Goal: Task Accomplishment & Management: Use online tool/utility

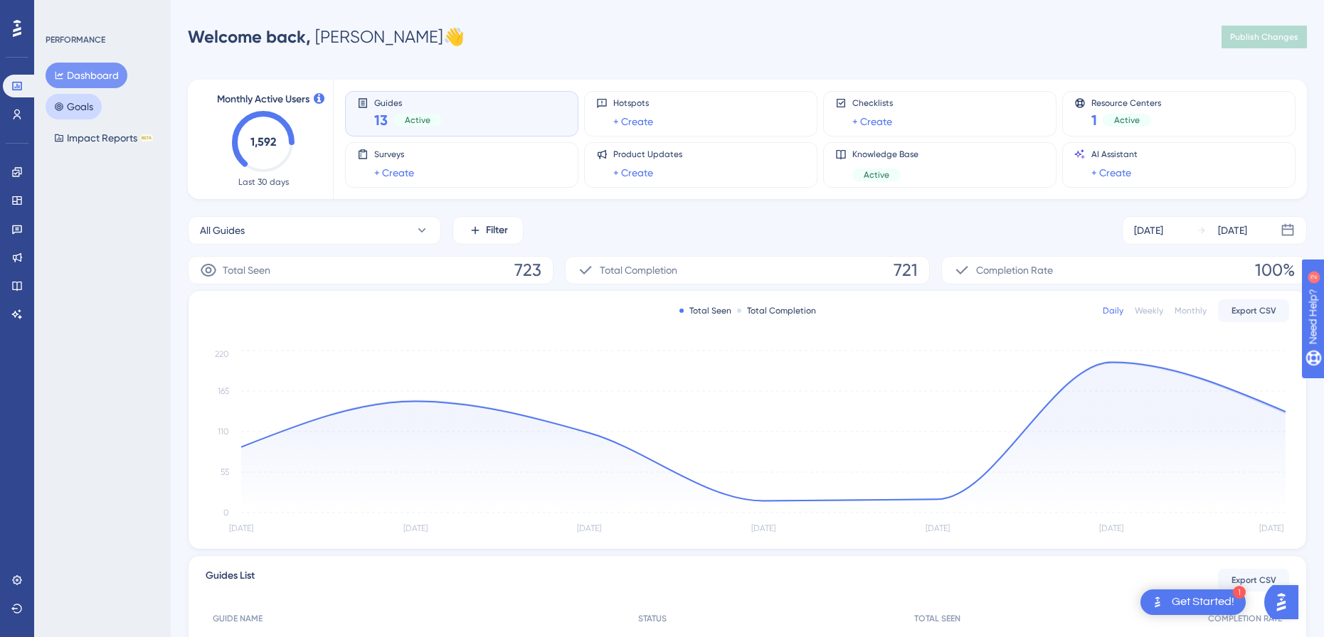
click at [92, 102] on button "Goals" at bounding box center [74, 107] width 56 height 26
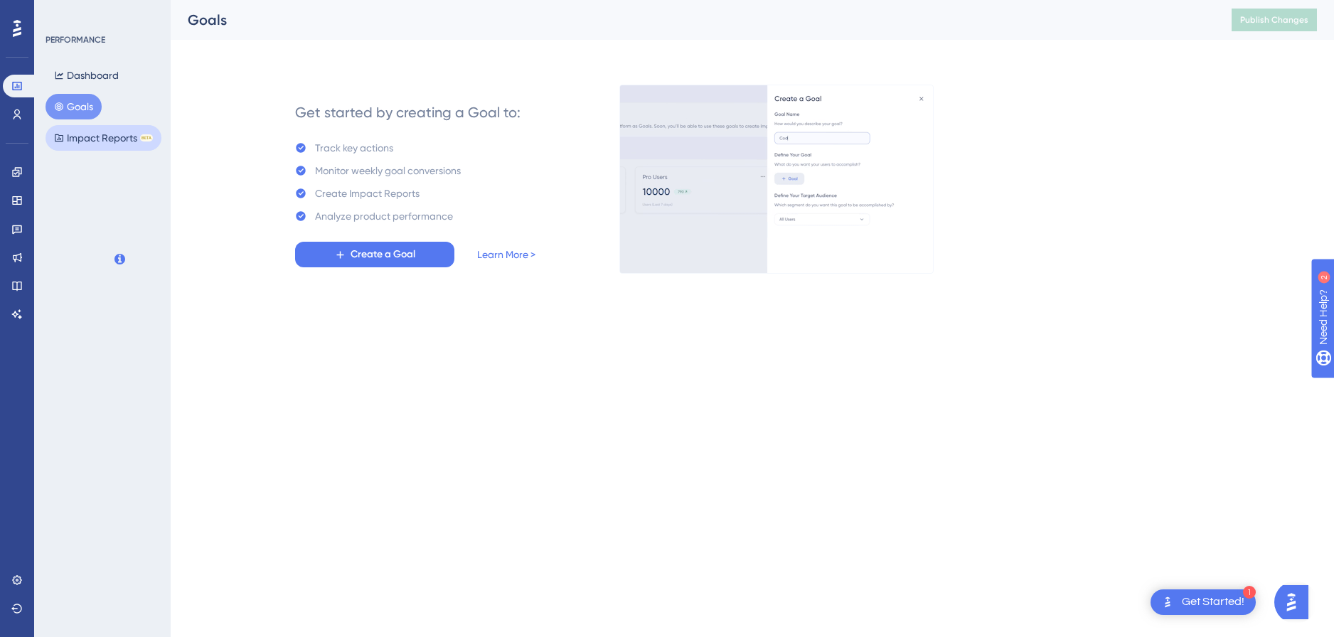
click at [104, 134] on button "Impact Reports BETA" at bounding box center [104, 138] width 116 height 26
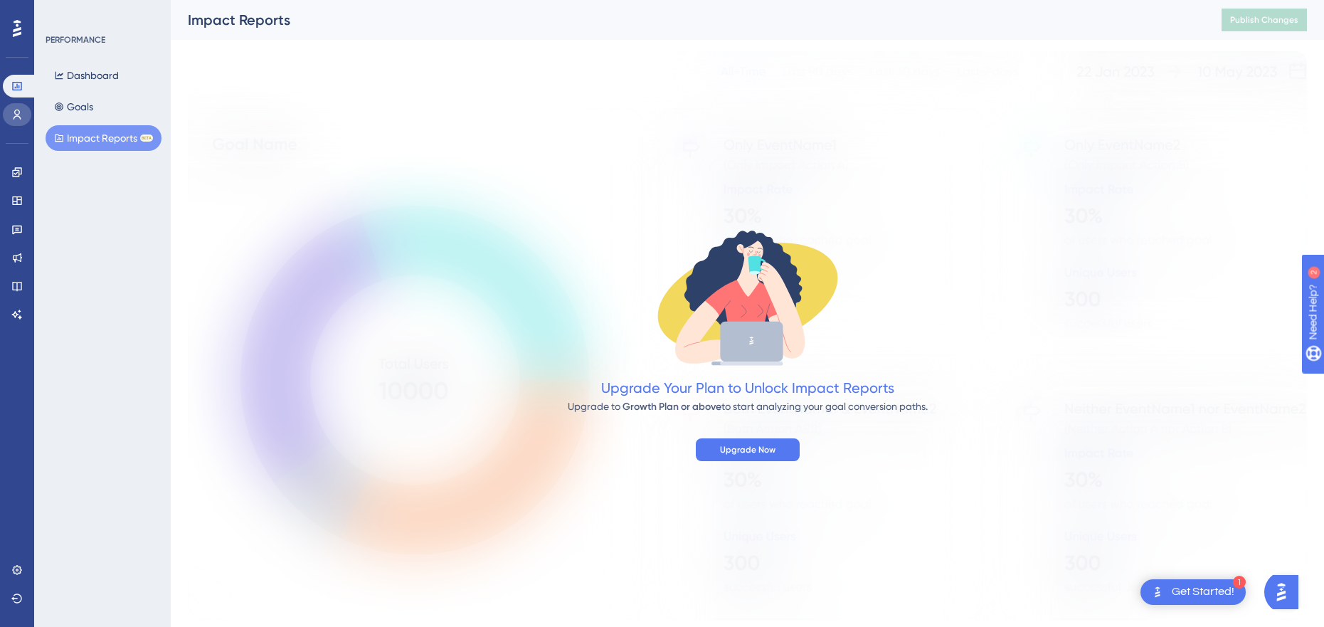
click at [12, 110] on icon at bounding box center [16, 114] width 11 height 11
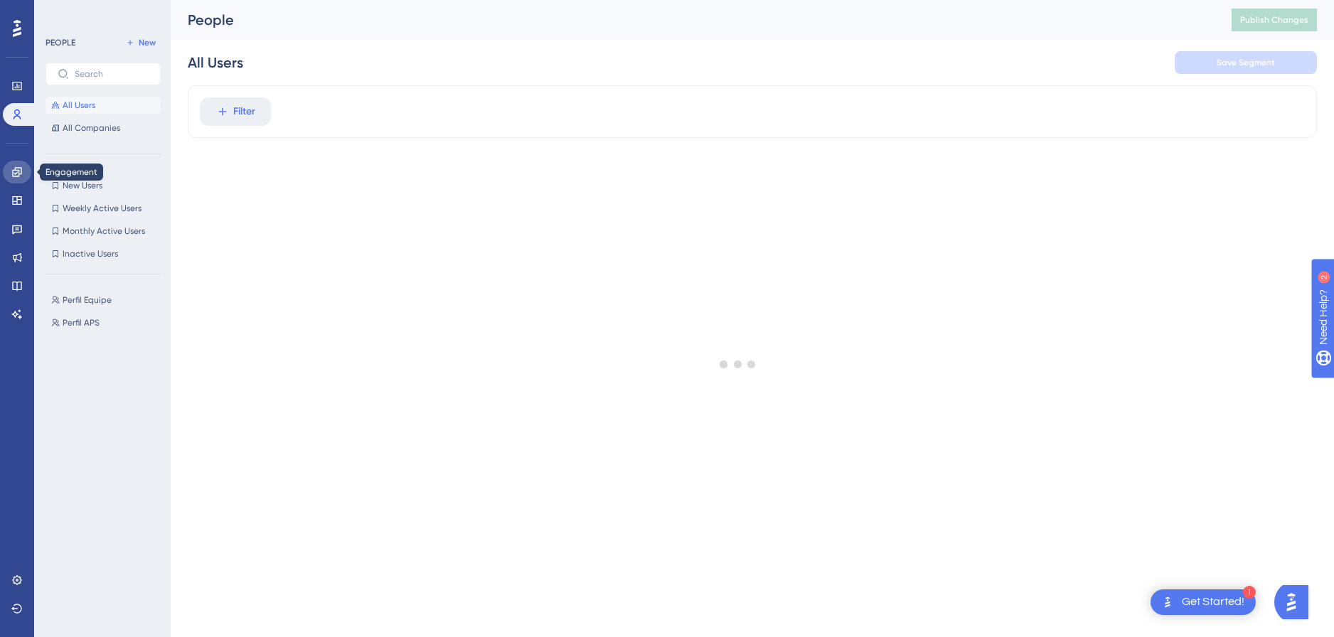
click at [16, 178] on link at bounding box center [17, 172] width 28 height 23
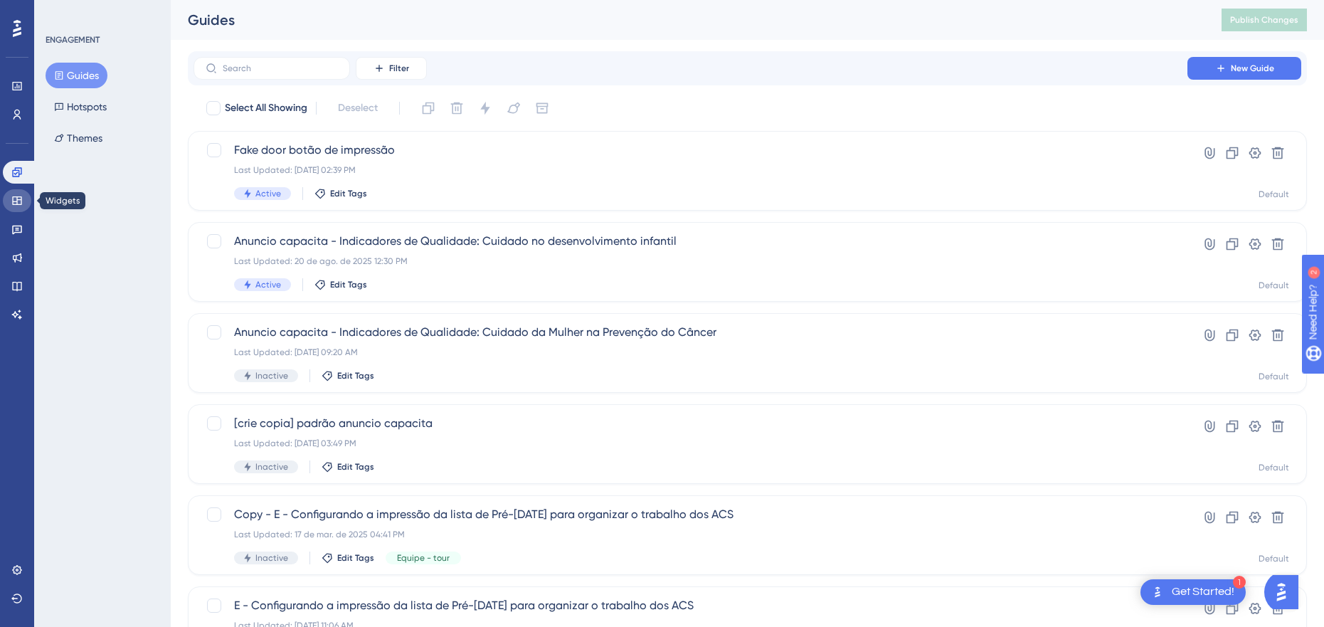
click at [18, 195] on icon at bounding box center [16, 200] width 11 height 11
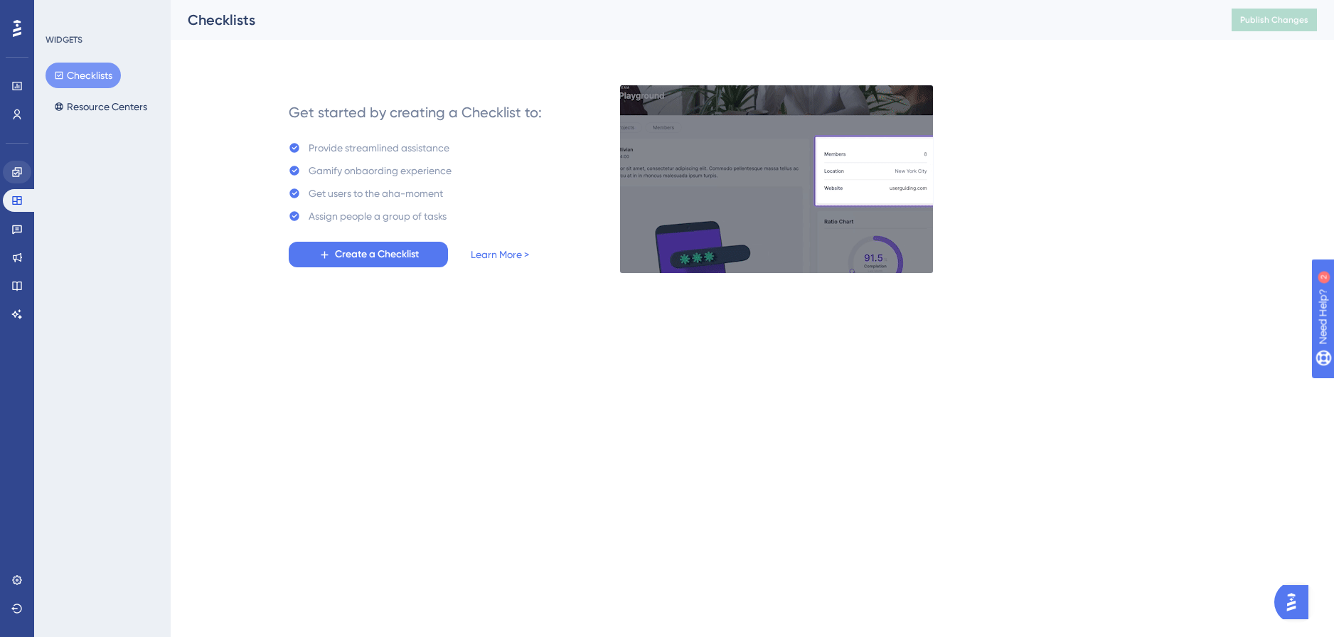
drag, startPoint x: 23, startPoint y: 159, endPoint x: 13, endPoint y: 164, distance: 11.5
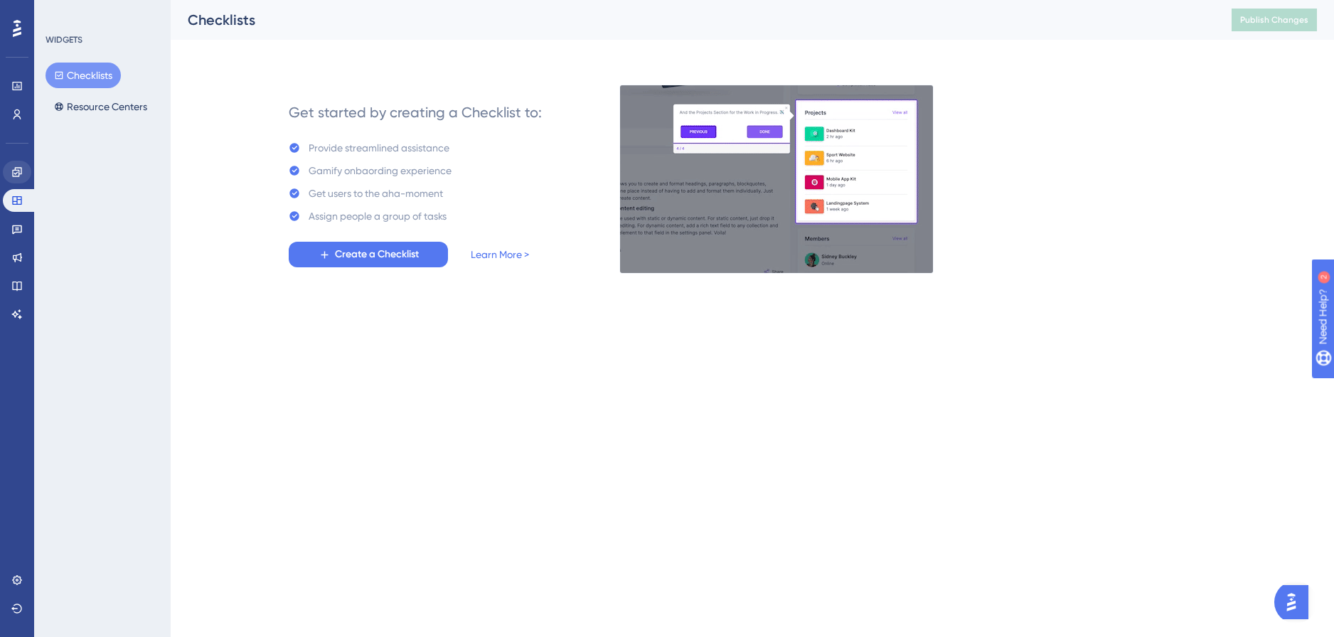
click at [13, 164] on div "Engagement Widgets Feedback Product Updates Knowledge Base AI Assistant" at bounding box center [17, 226] width 28 height 200
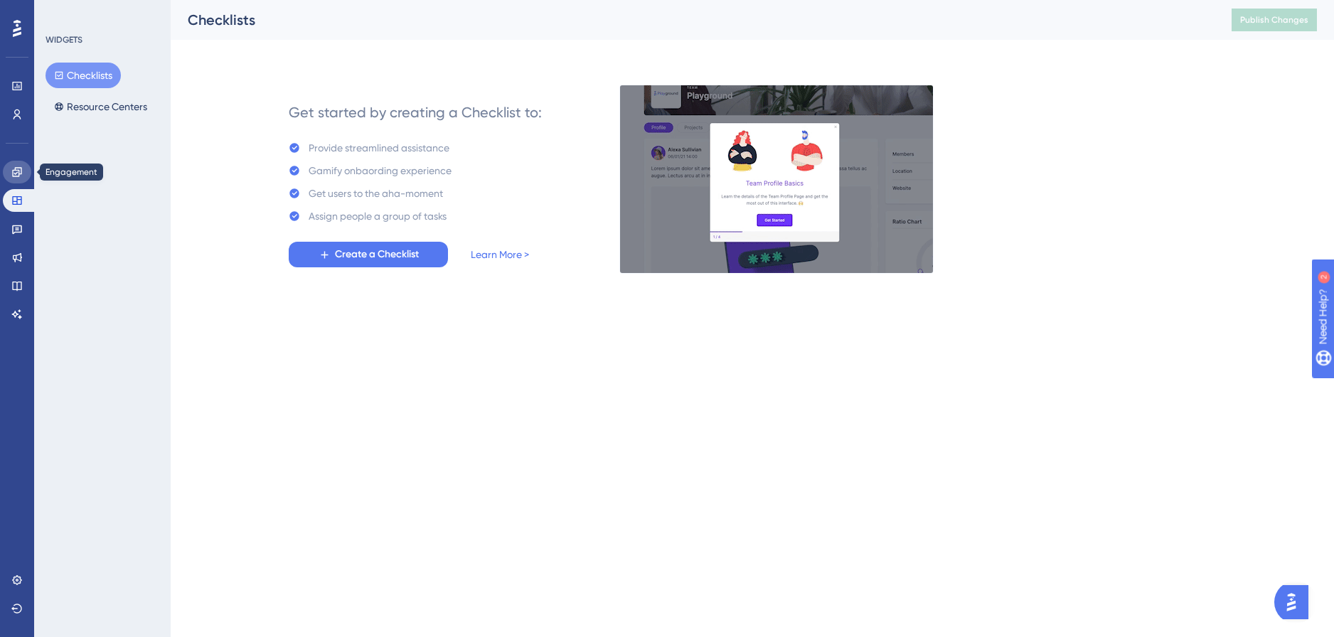
click at [13, 164] on link at bounding box center [17, 172] width 28 height 23
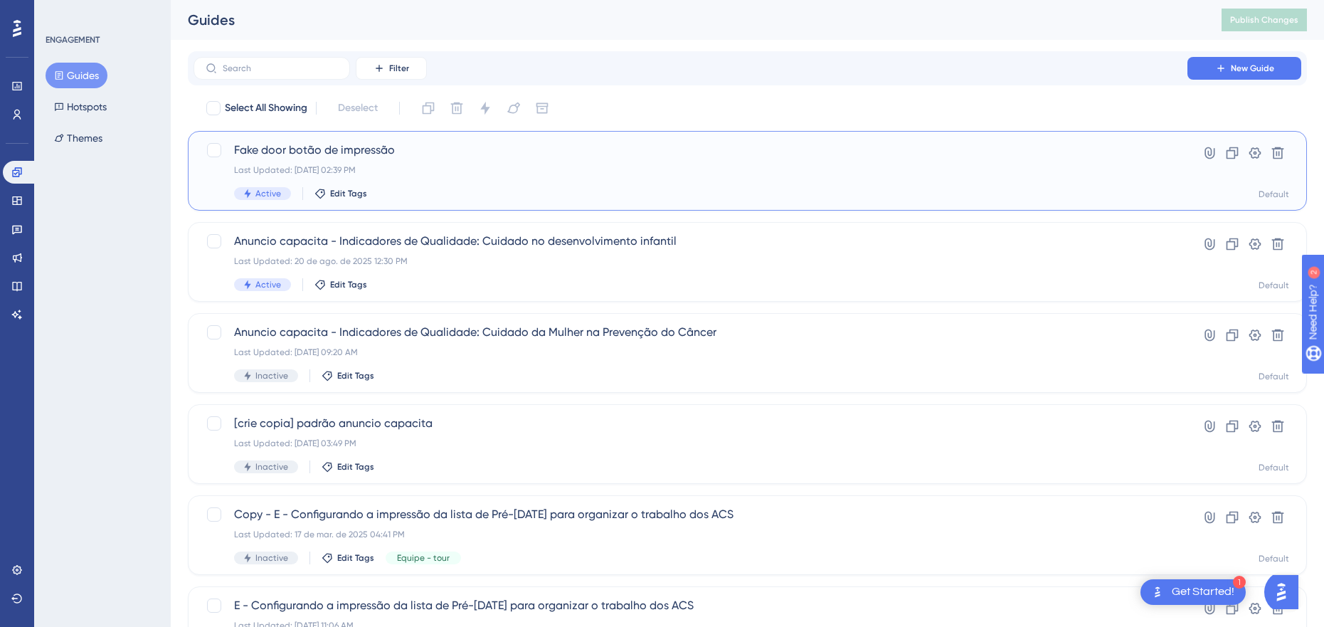
click at [353, 143] on span "Fake door botão de impressão" at bounding box center [690, 150] width 913 height 17
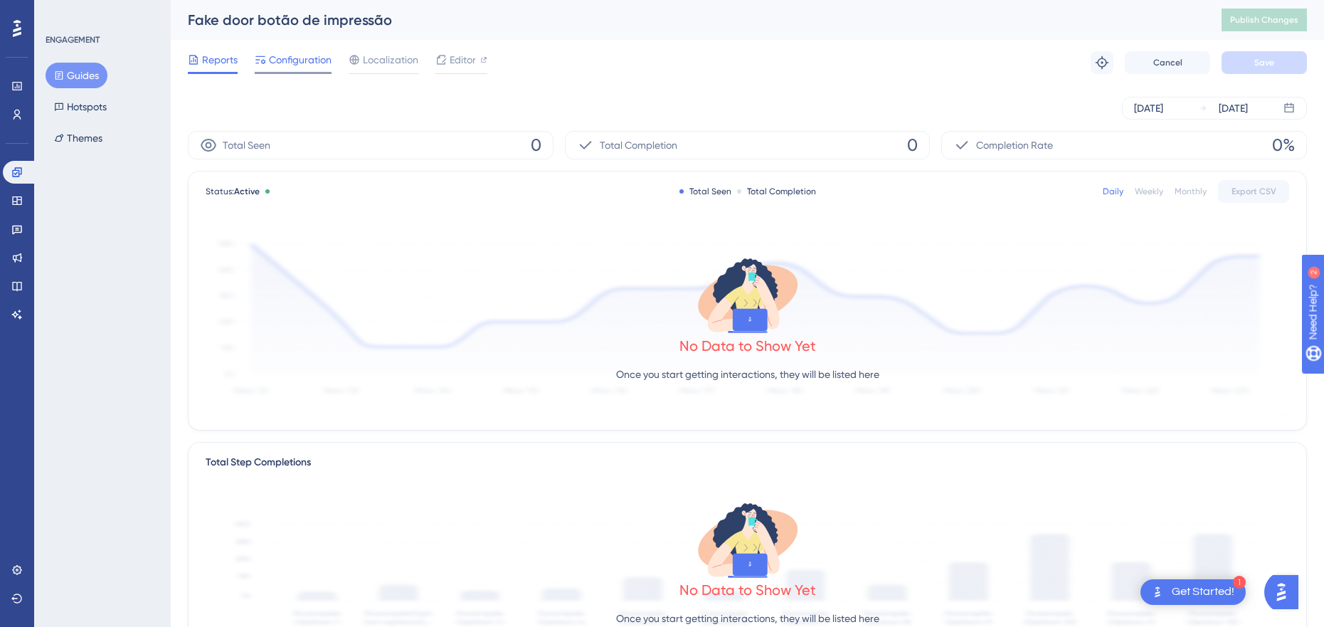
click at [293, 63] on span "Configuration" at bounding box center [300, 59] width 63 height 17
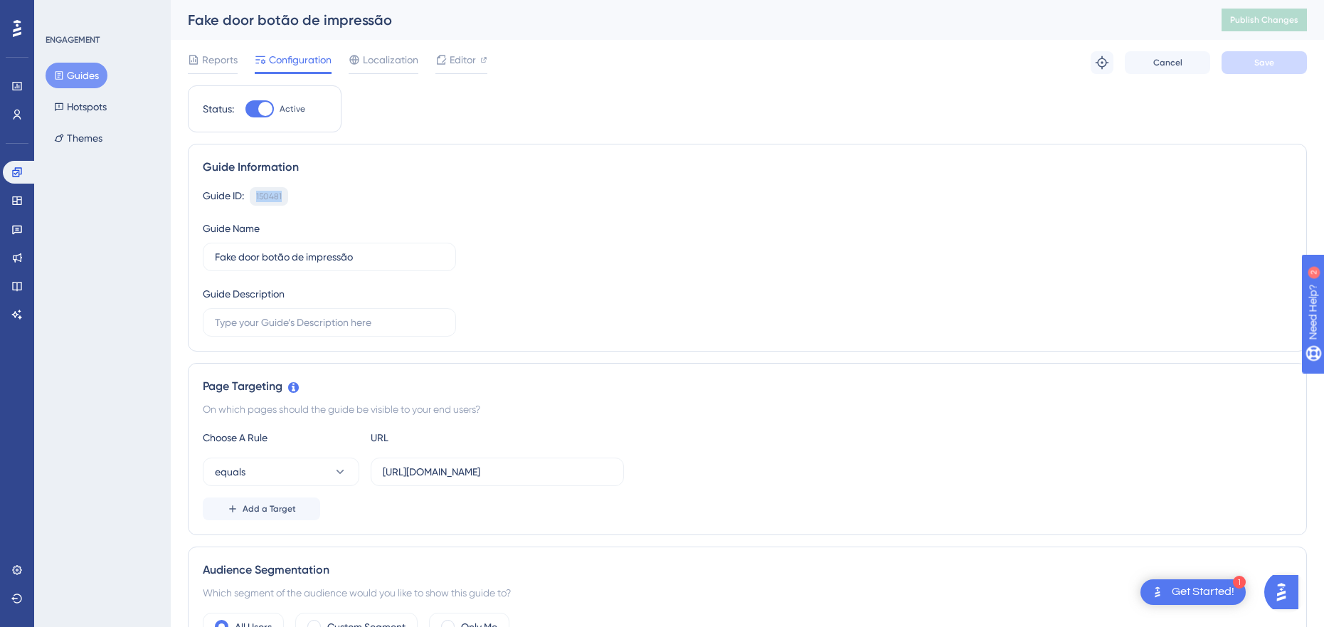
drag, startPoint x: 284, startPoint y: 201, endPoint x: 255, endPoint y: 201, distance: 29.2
click at [255, 201] on div "Guide ID: 150481 Copy" at bounding box center [747, 196] width 1089 height 18
click at [442, 186] on div "Guide Information Guide ID: 150481 Copy Guide Name Fake door botão de impressão…" at bounding box center [747, 248] width 1119 height 208
click at [19, 567] on icon at bounding box center [16, 569] width 9 height 9
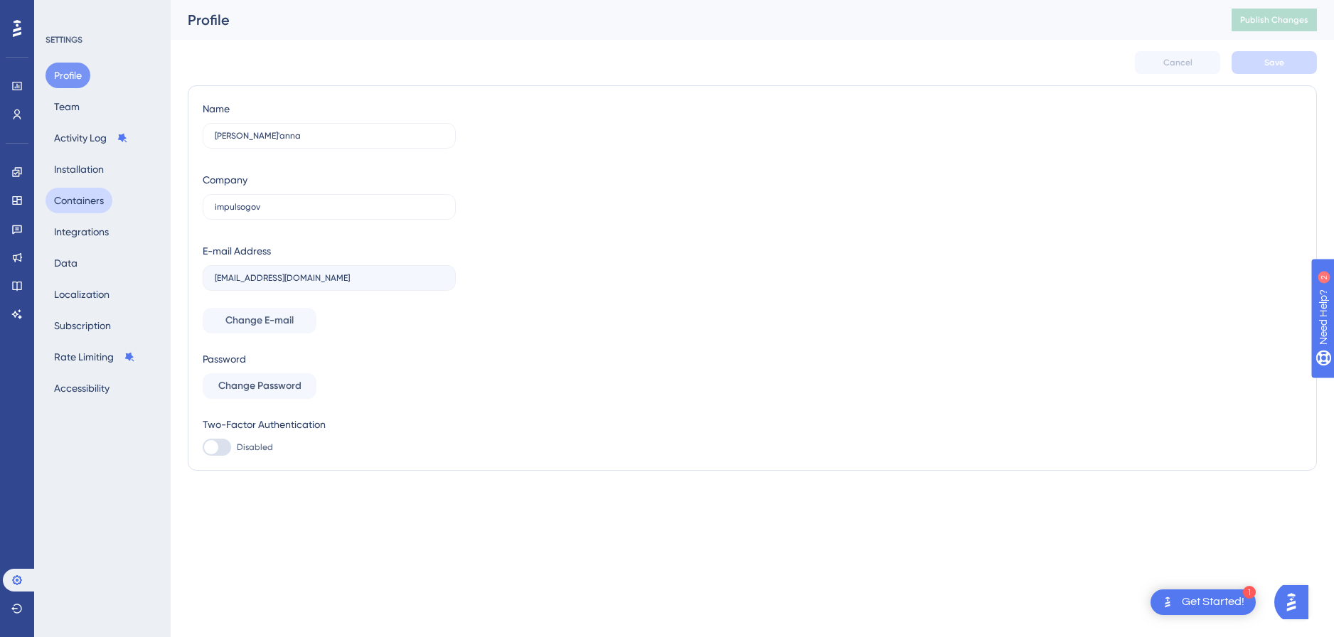
click at [109, 202] on button "Containers" at bounding box center [79, 201] width 67 height 26
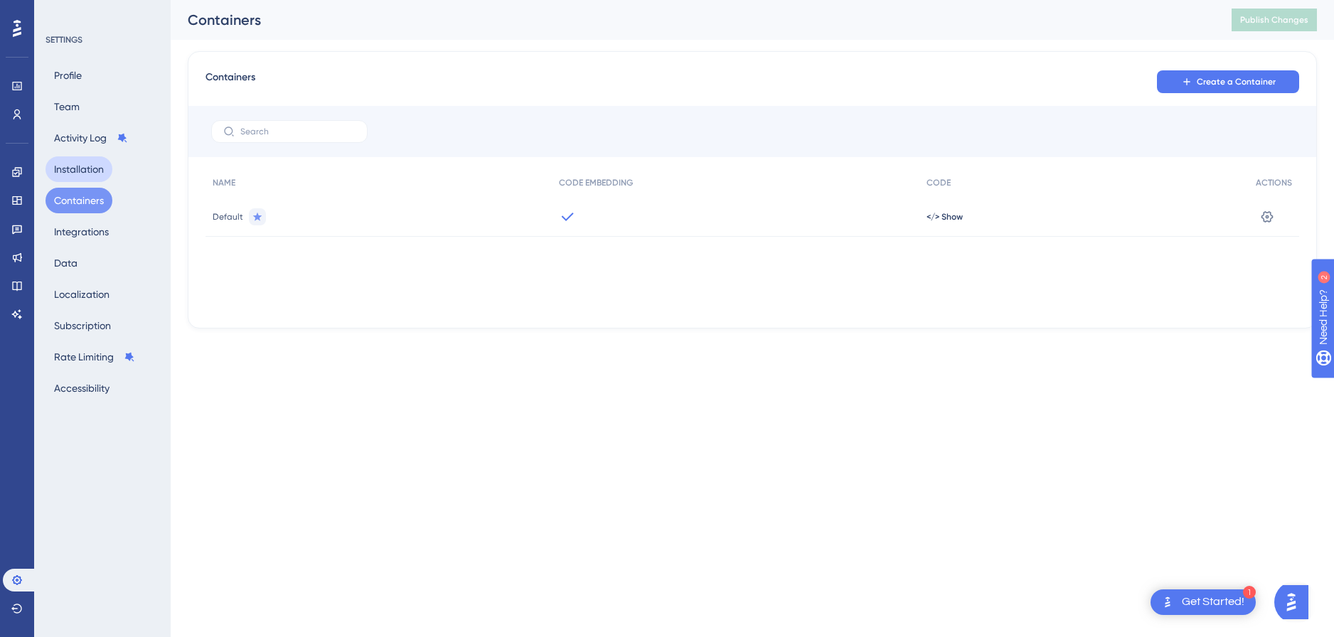
click at [84, 171] on button "Installation" at bounding box center [79, 169] width 67 height 26
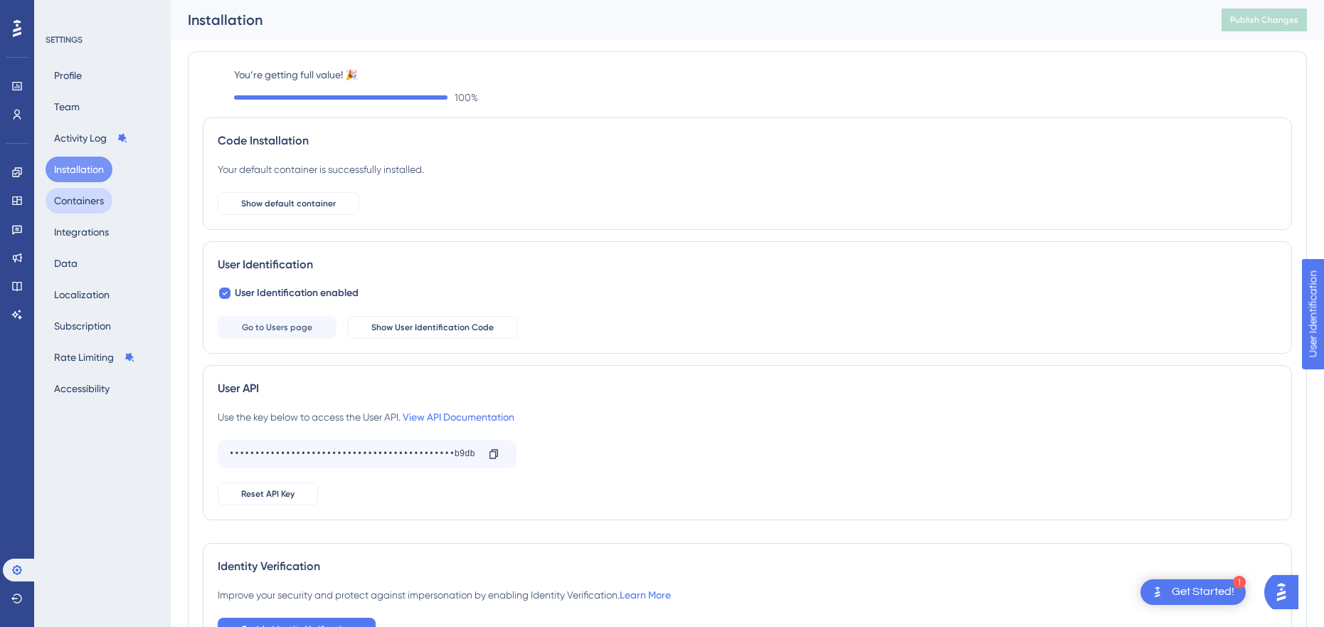
click at [84, 200] on button "Containers" at bounding box center [79, 201] width 67 height 26
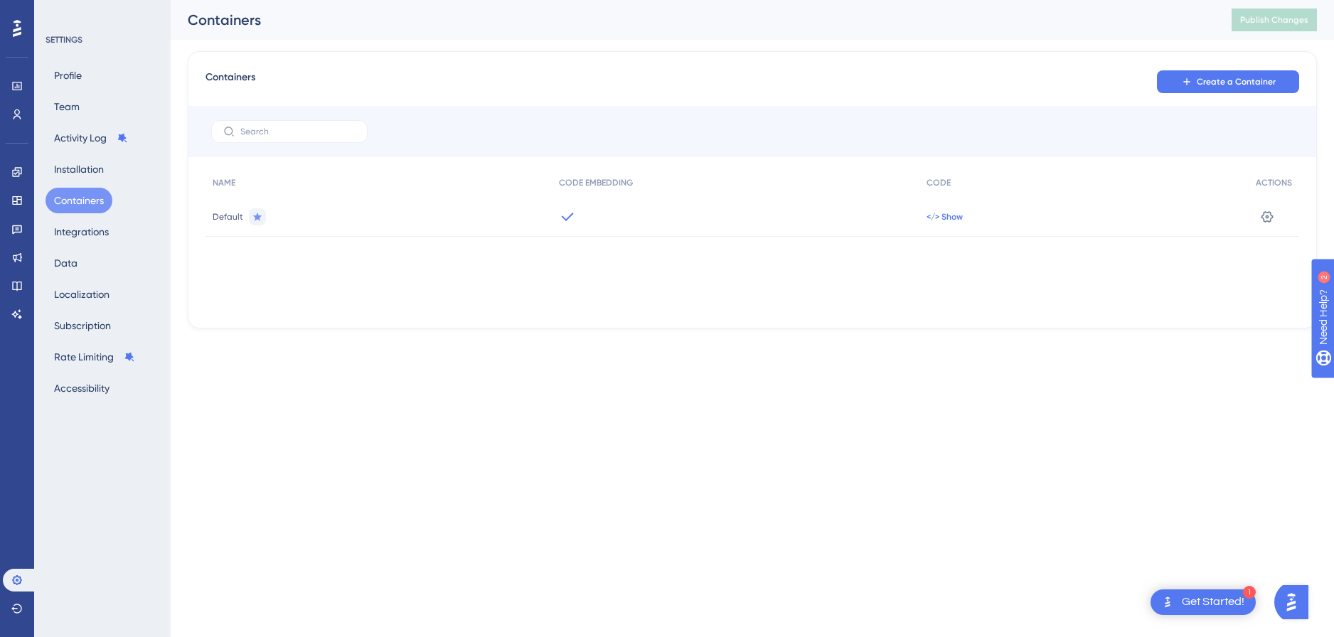
click at [943, 213] on span "</> Show" at bounding box center [945, 216] width 36 height 11
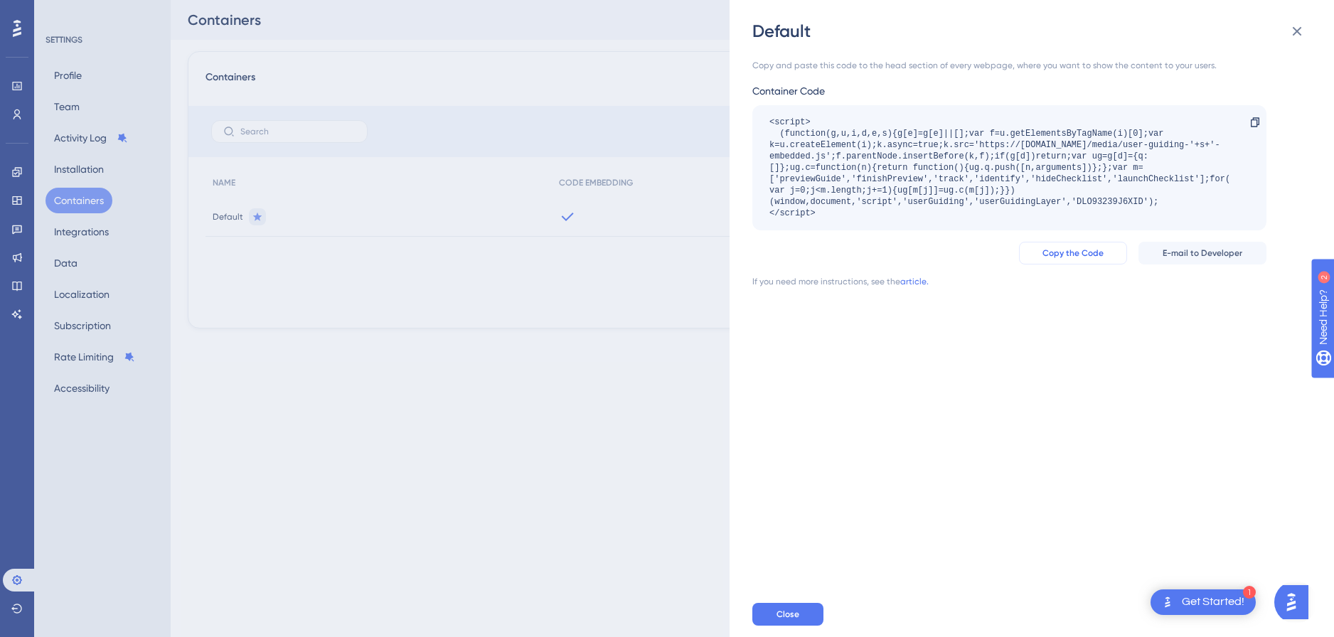
click at [1066, 253] on span "Copy the Code" at bounding box center [1073, 253] width 61 height 11
click at [1044, 374] on div "Copy and paste this code to the head section of every webpage, where you want t…" at bounding box center [1039, 317] width 573 height 549
click at [1059, 177] on div "<script> (function(g,u,i,d,e,s){g[e]=g[e]||[];var f=u.getElementsByTagName(i)[0…" at bounding box center [1003, 168] width 466 height 102
click at [1004, 206] on div "<script> (function(g,u,i,d,e,s){g[e]=g[e]||[];var f=u.getElementsByTagName(i)[0…" at bounding box center [1003, 168] width 466 height 102
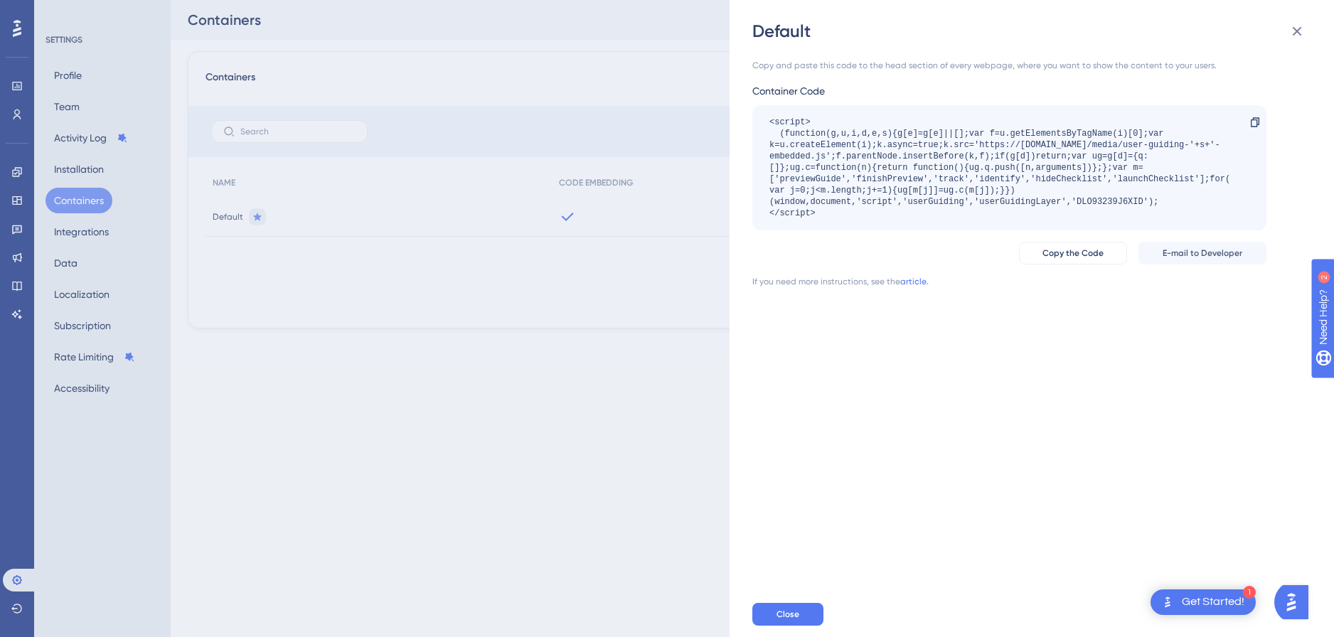
click at [888, 220] on div "<script> (function(g,u,i,d,e,s){g[e]=g[e]||[];var f=u.getElementsByTagName(i)[0…" at bounding box center [1010, 167] width 514 height 125
